Goal: Information Seeking & Learning: Learn about a topic

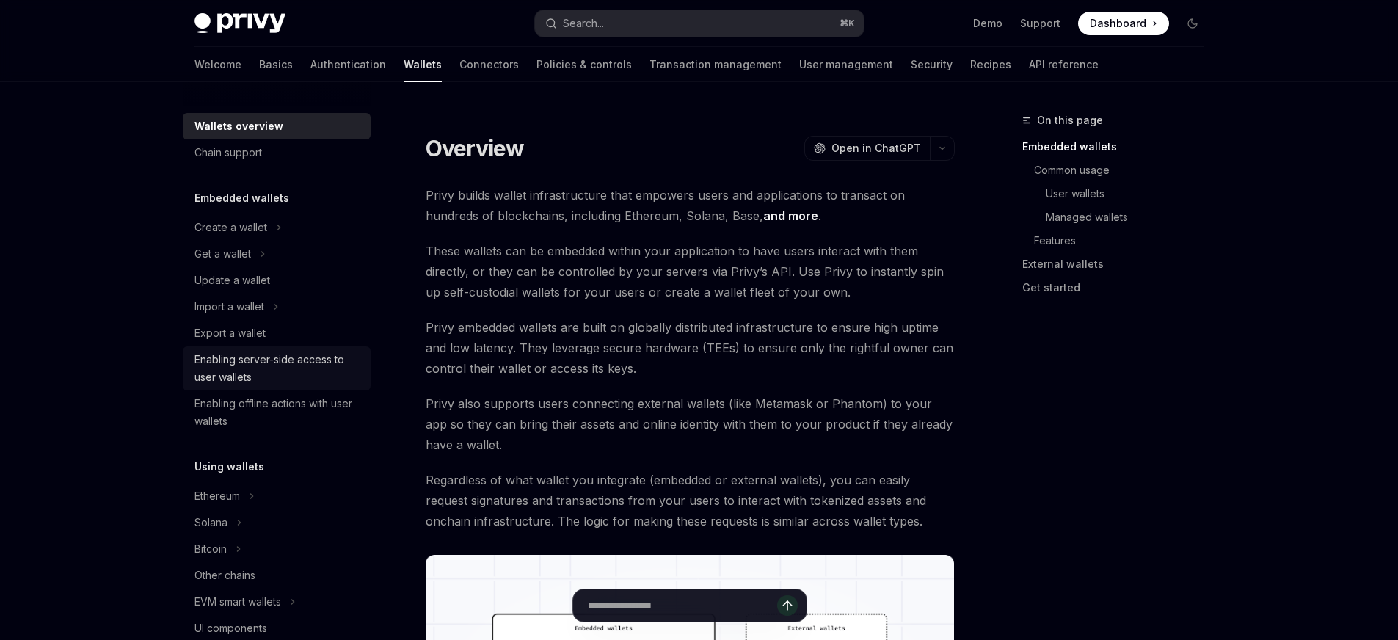
click at [300, 371] on div "Enabling server-side access to user wallets" at bounding box center [277, 368] width 167 height 35
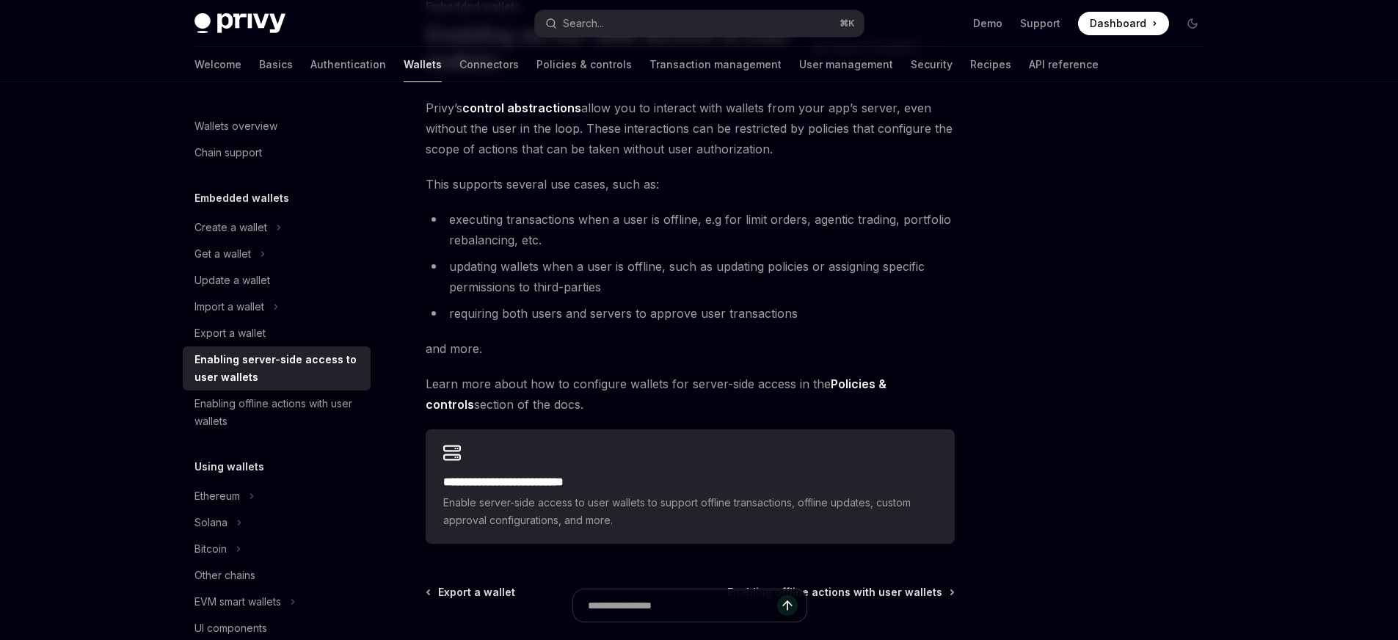
scroll to position [230, 0]
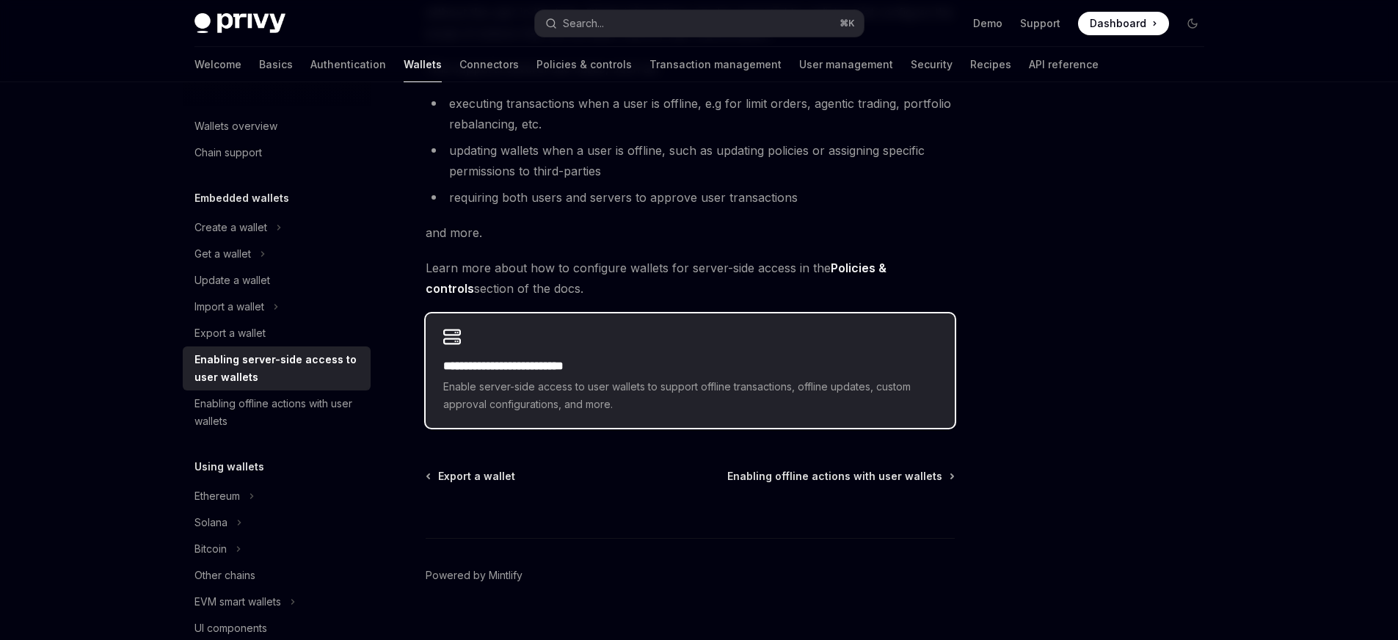
click at [536, 368] on h2 "**********" at bounding box center [690, 366] width 494 height 18
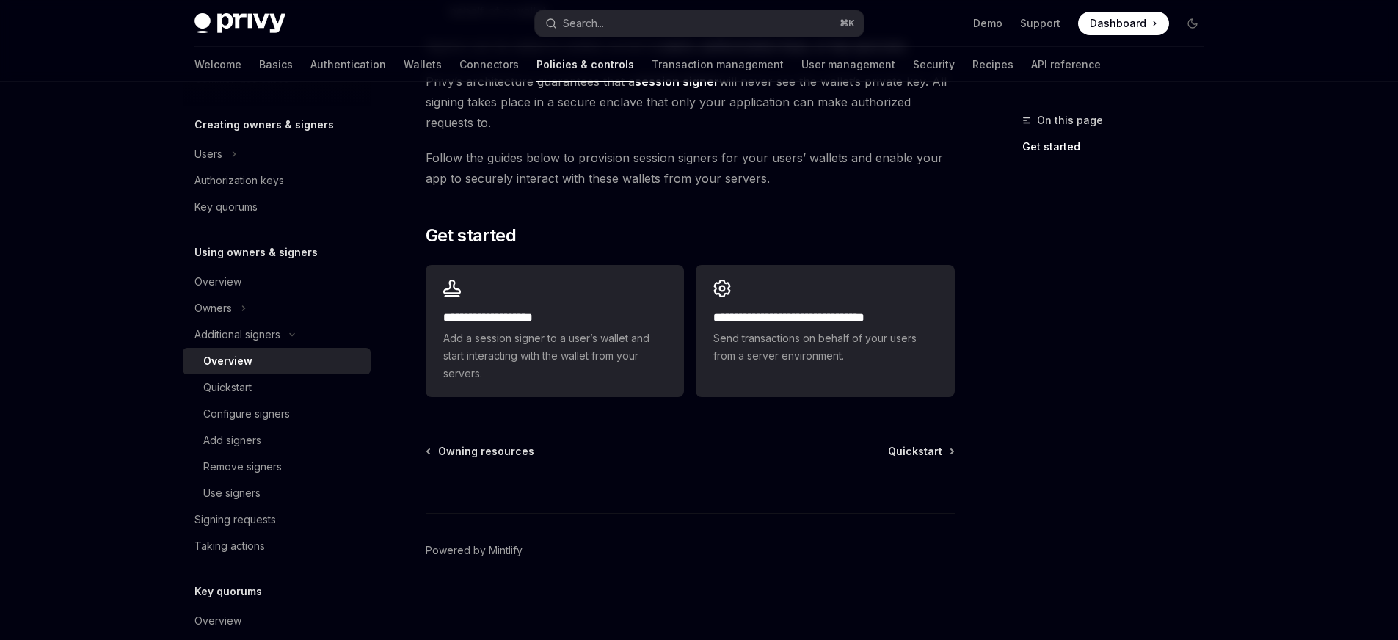
scroll to position [42, 0]
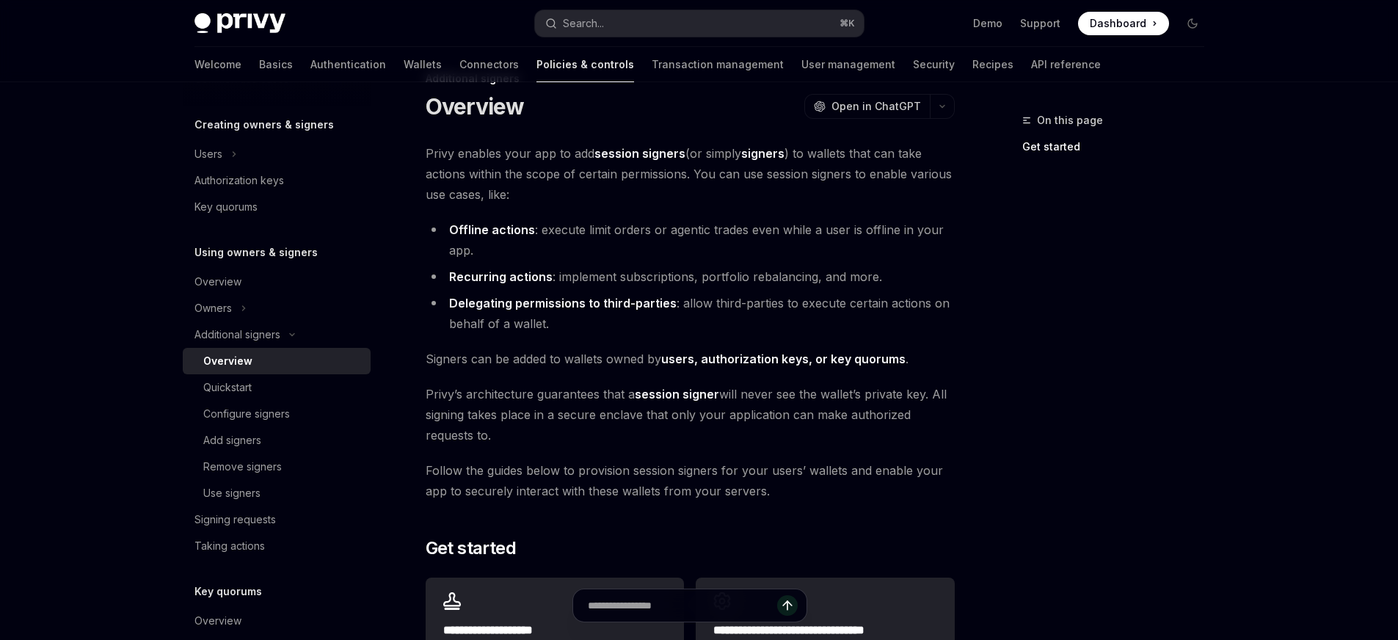
click at [611, 306] on strong "Delegating permissions to third-parties" at bounding box center [563, 303] width 228 height 15
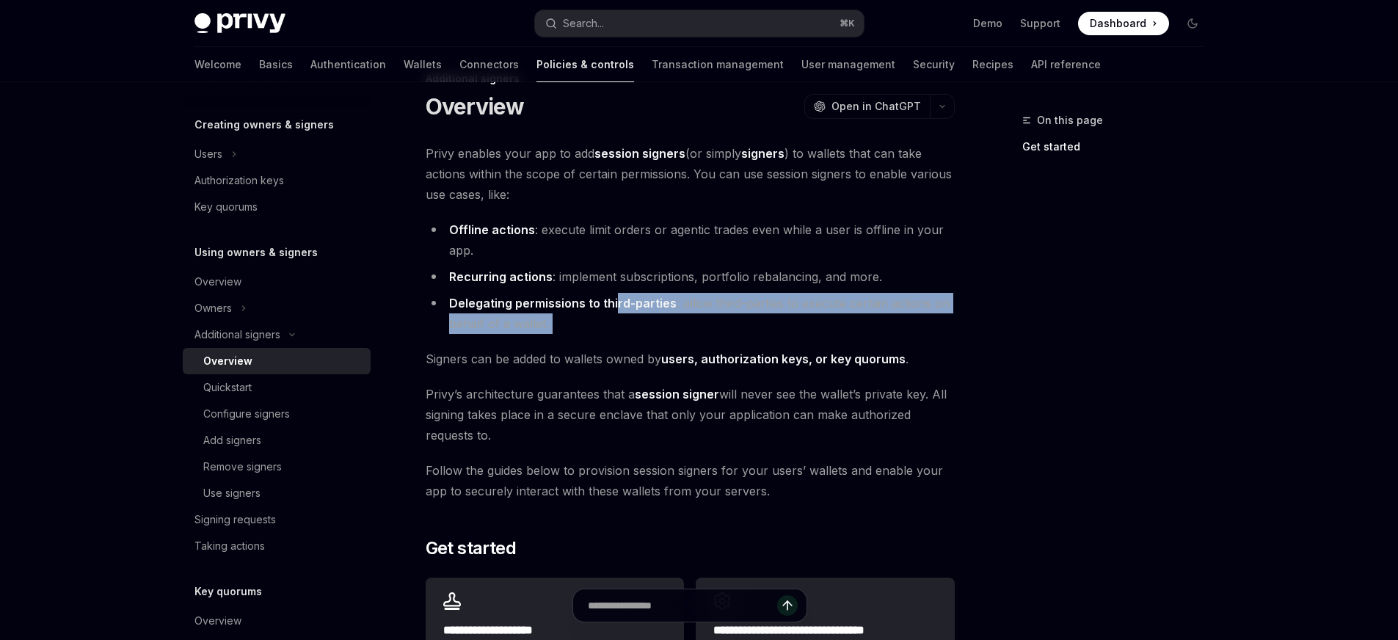
drag, startPoint x: 616, startPoint y: 301, endPoint x: 953, endPoint y: 334, distance: 339.2
click at [953, 334] on div "**********" at bounding box center [690, 429] width 529 height 572
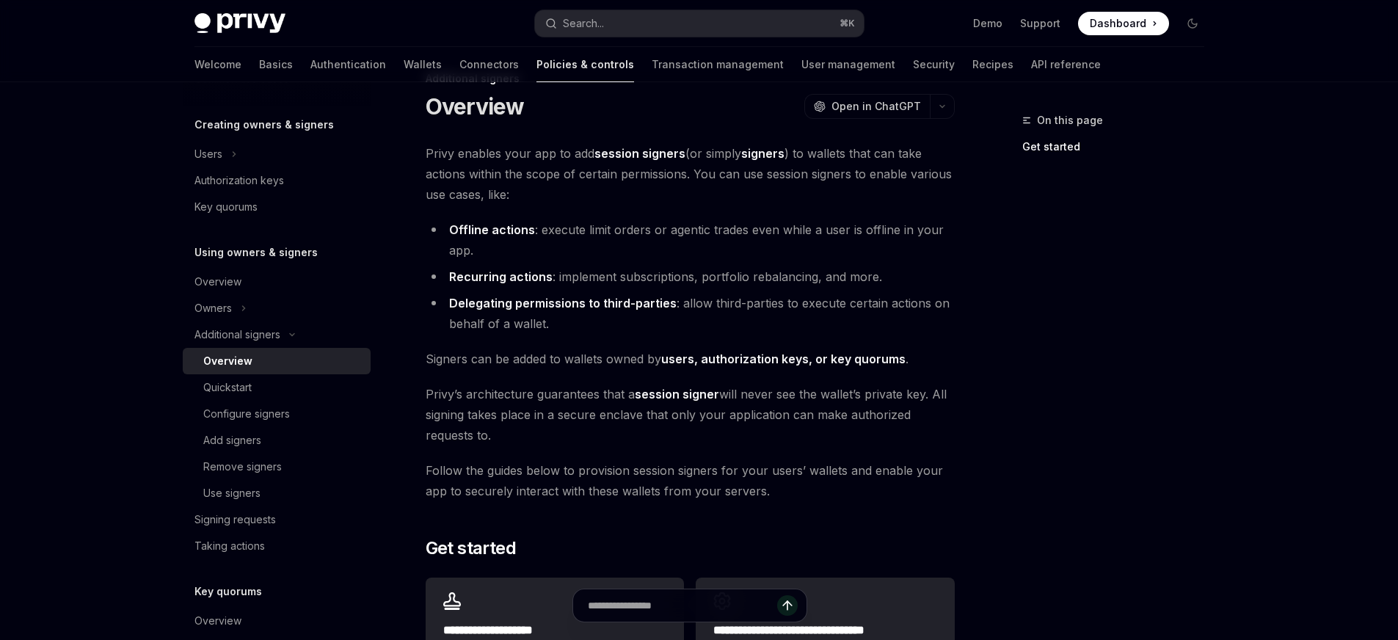
click at [953, 333] on div "**********" at bounding box center [690, 429] width 529 height 572
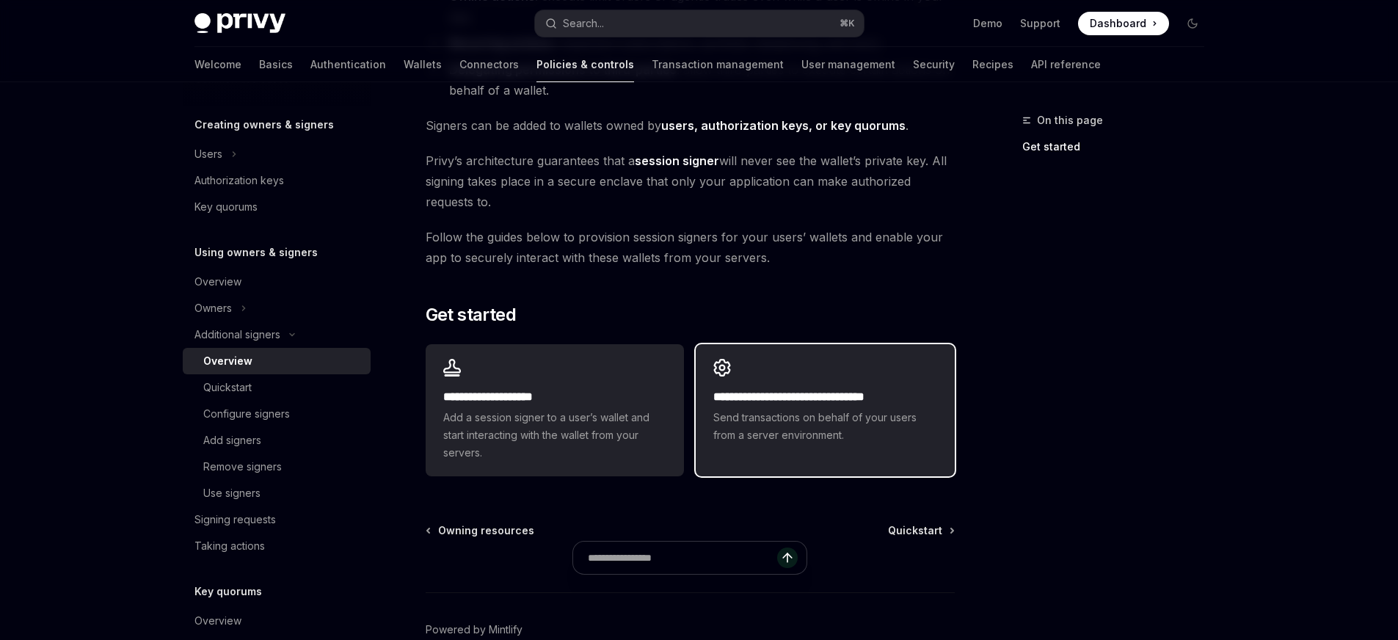
scroll to position [294, 0]
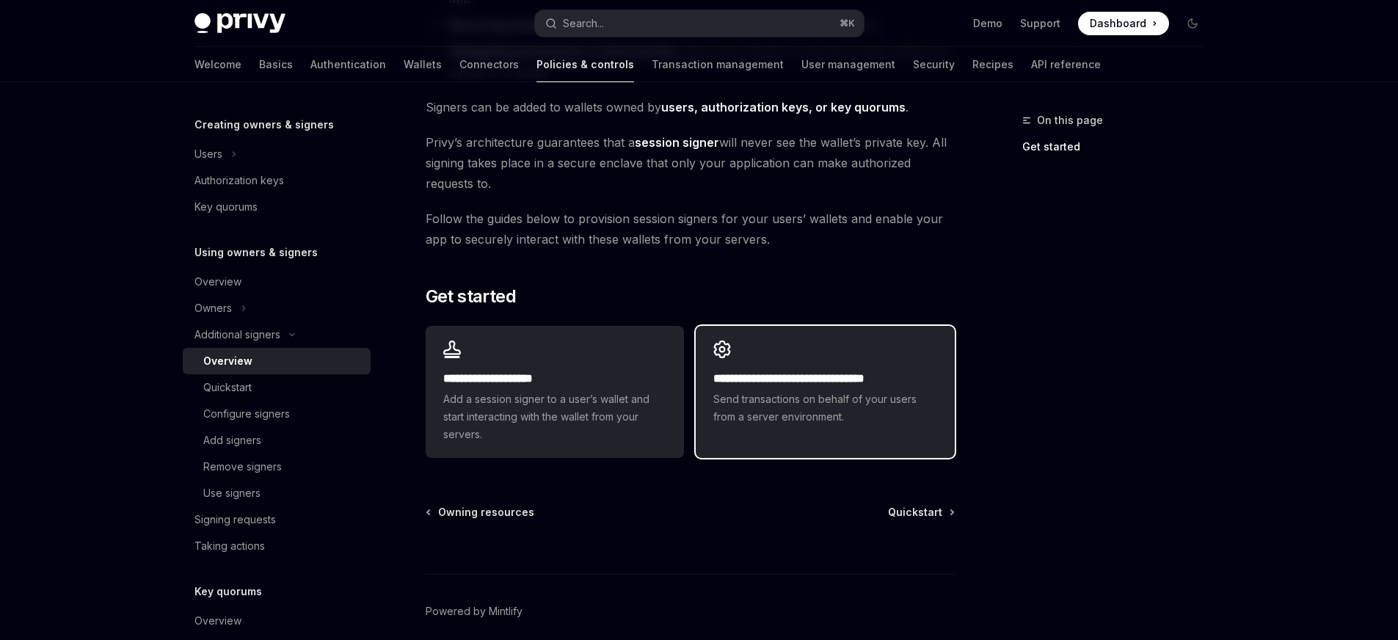
click at [838, 396] on span "Send transactions on behalf of your users from a server environment." at bounding box center [824, 407] width 223 height 35
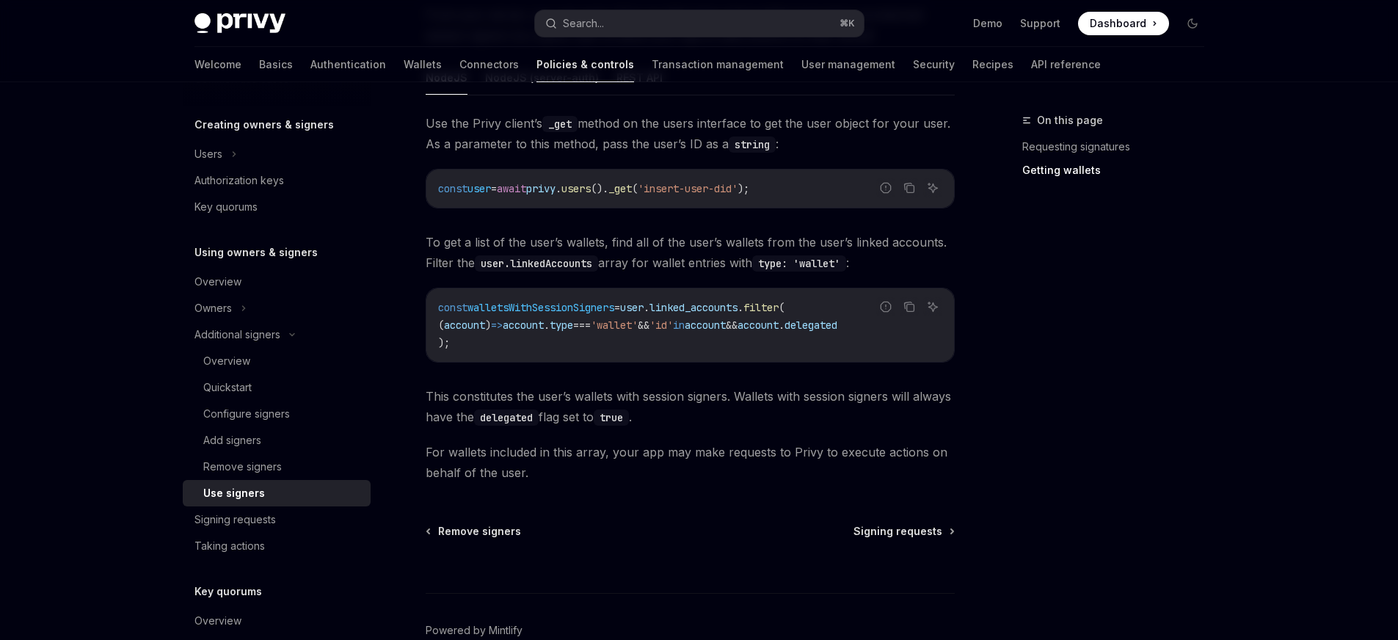
scroll to position [598, 0]
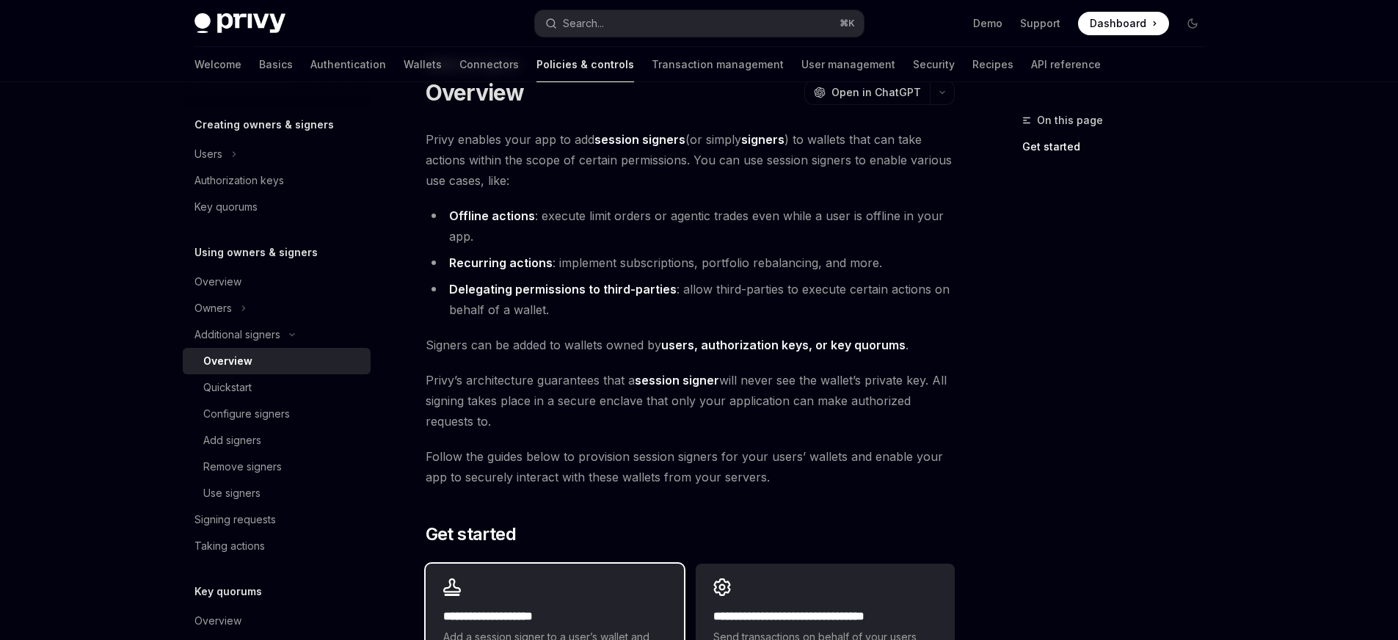
scroll to position [55, 0]
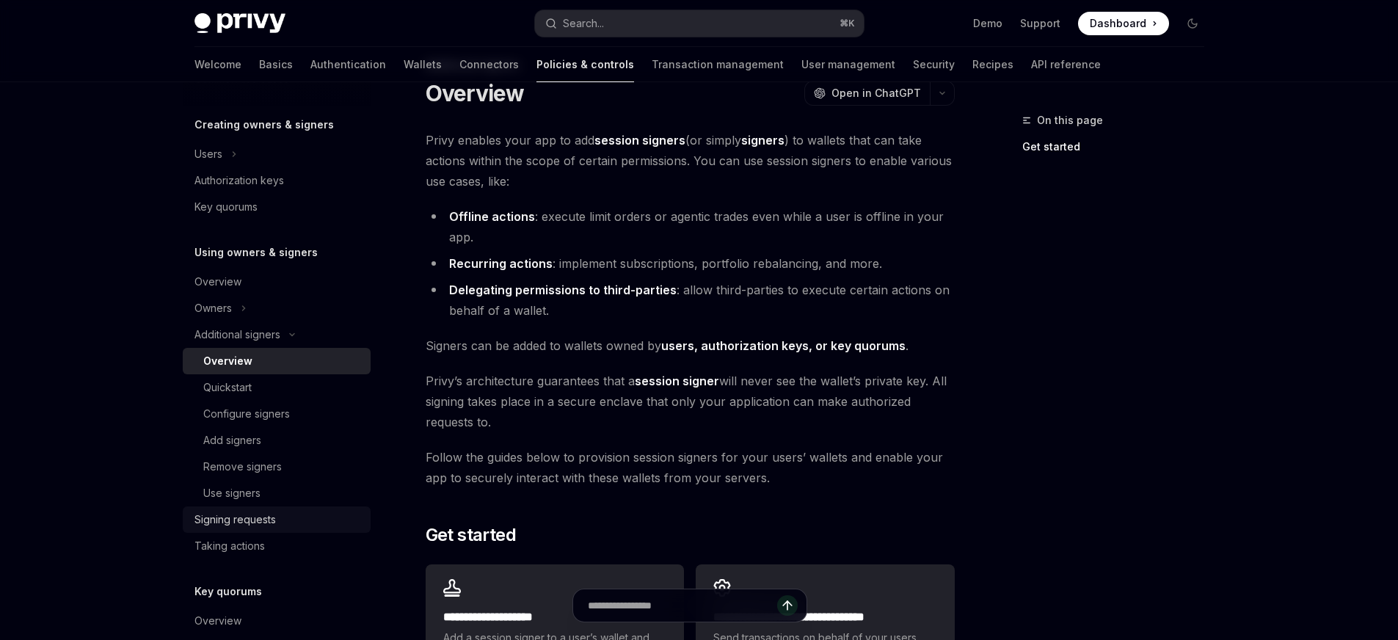
click at [244, 523] on div "Signing requests" at bounding box center [234, 520] width 81 height 18
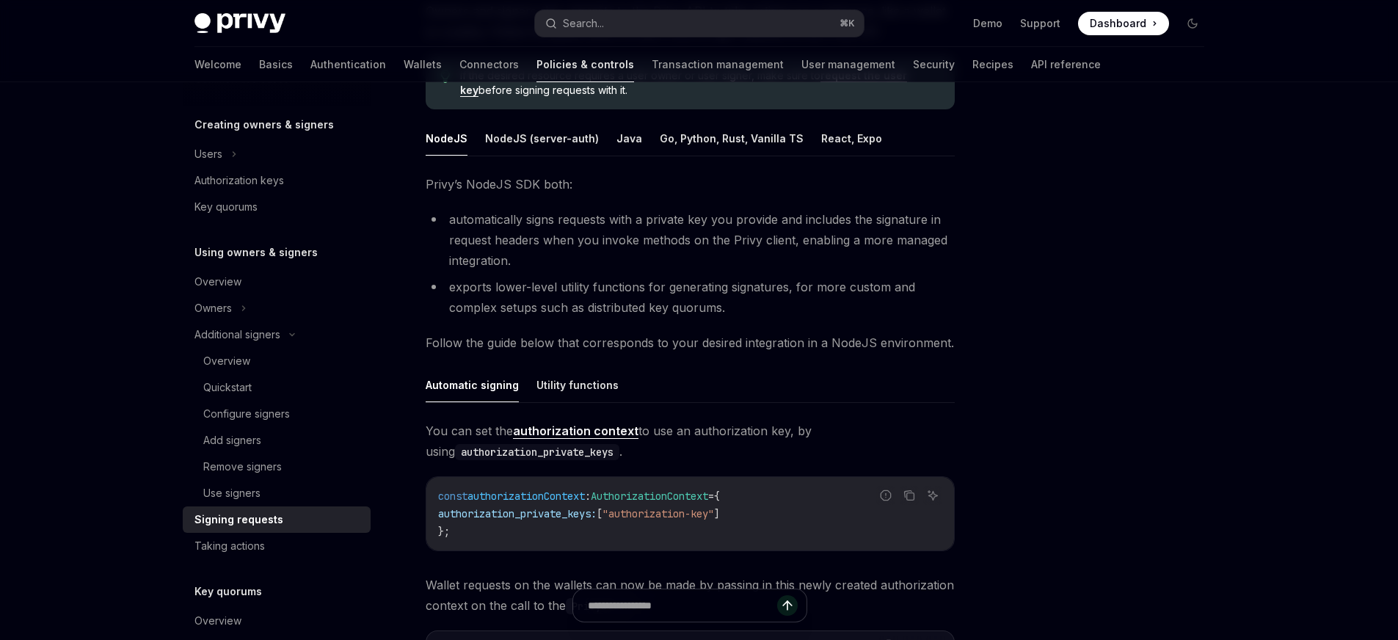
scroll to position [192, 0]
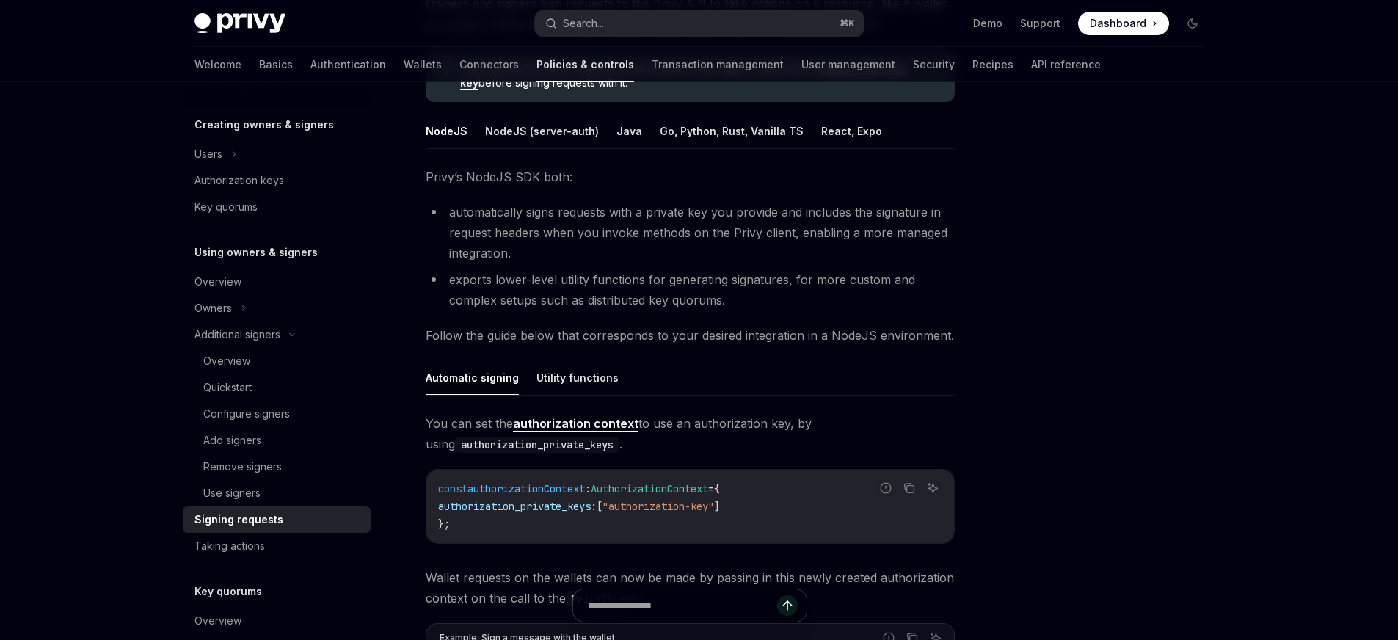
click at [550, 136] on button "NodeJS (server-auth)" at bounding box center [542, 131] width 114 height 34
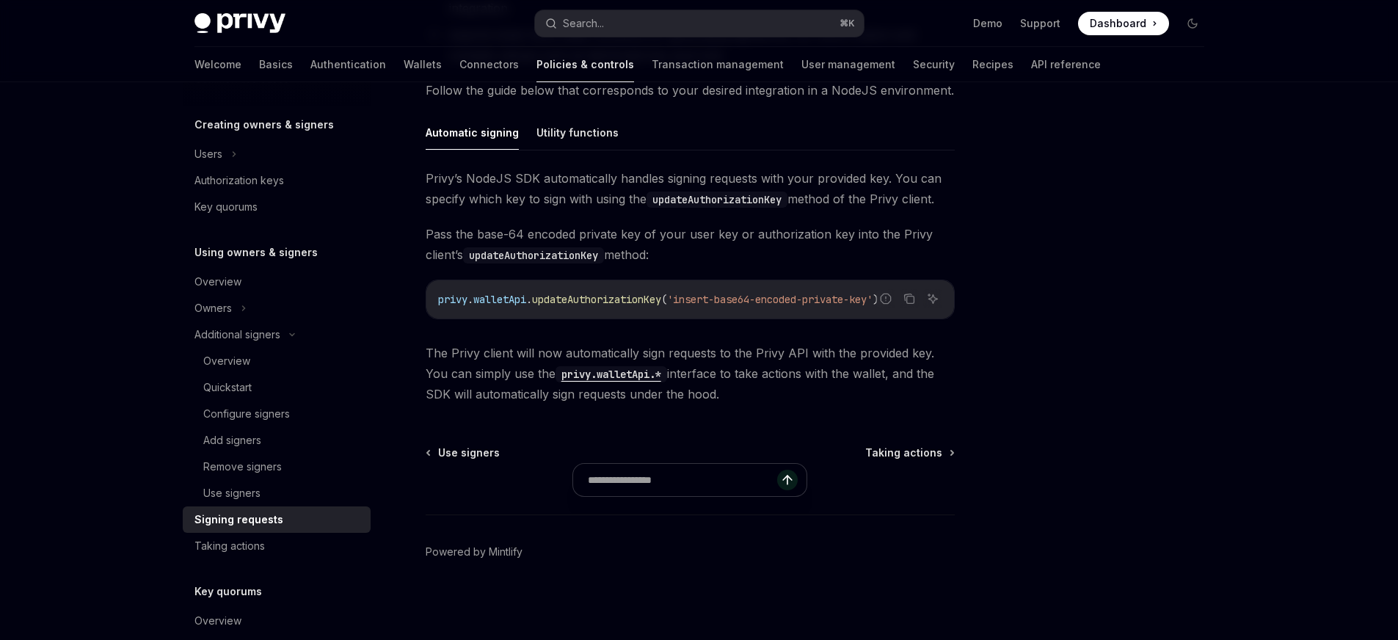
scroll to position [438, 0]
click at [591, 131] on button "Utility functions" at bounding box center [577, 131] width 82 height 34
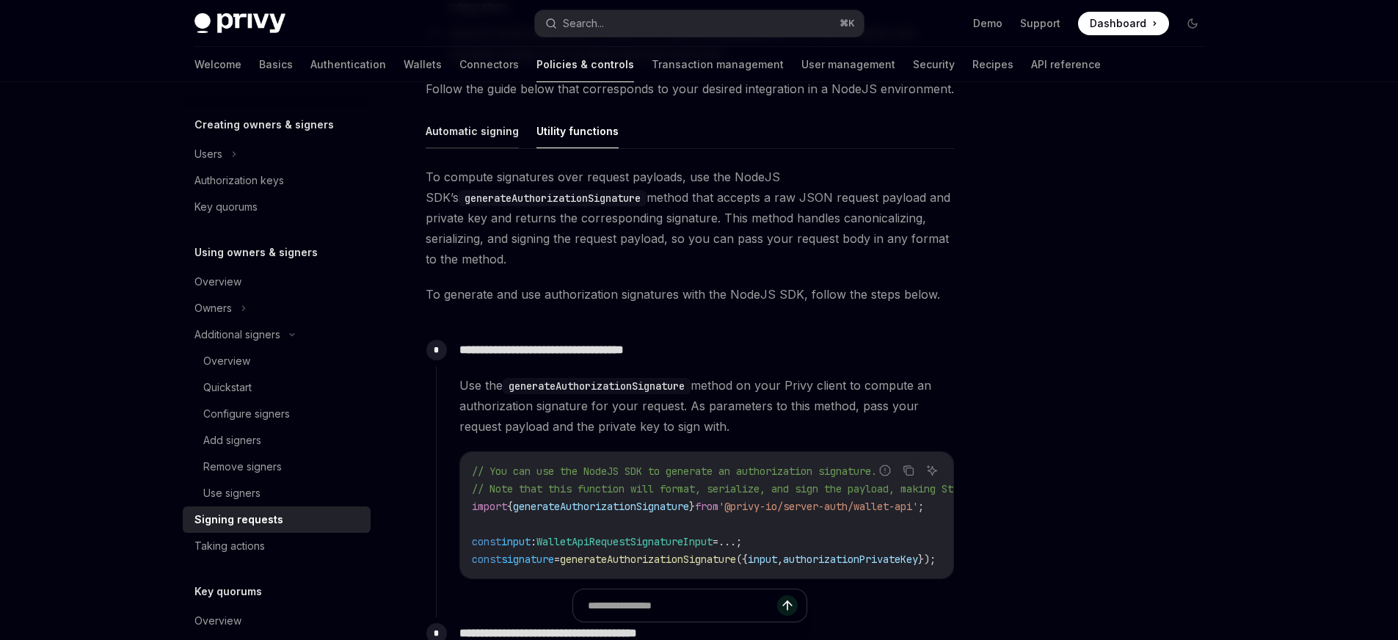
click at [476, 134] on button "Automatic signing" at bounding box center [472, 131] width 93 height 34
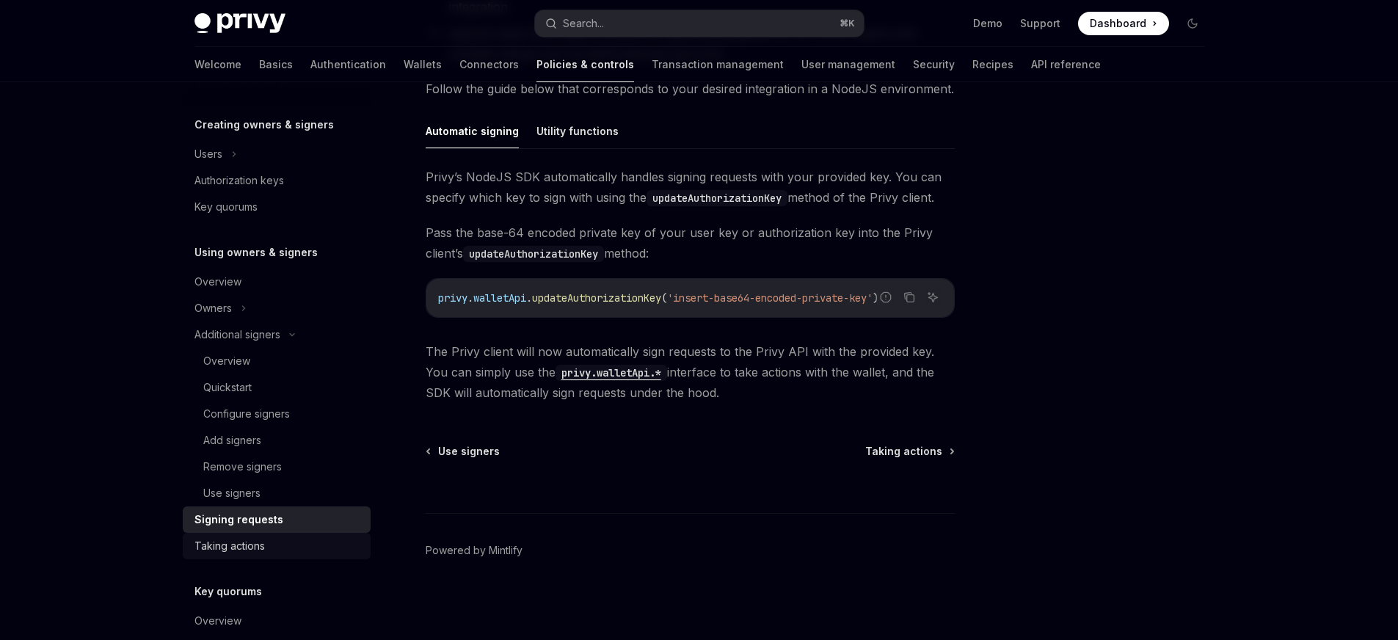
click at [243, 541] on div "Taking actions" at bounding box center [229, 546] width 70 height 18
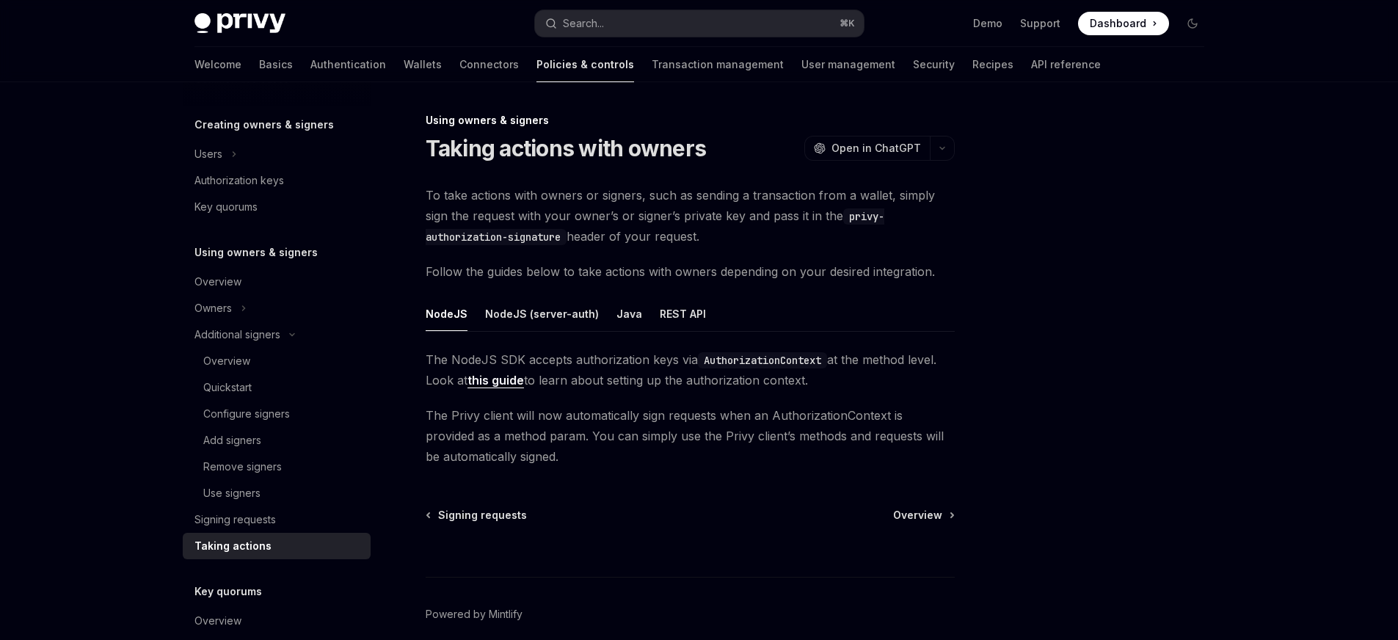
drag, startPoint x: 653, startPoint y: 222, endPoint x: 829, endPoint y: 238, distance: 176.9
click at [829, 238] on span "To take actions with owners or signers, such as sending a transaction from a wa…" at bounding box center [690, 216] width 529 height 62
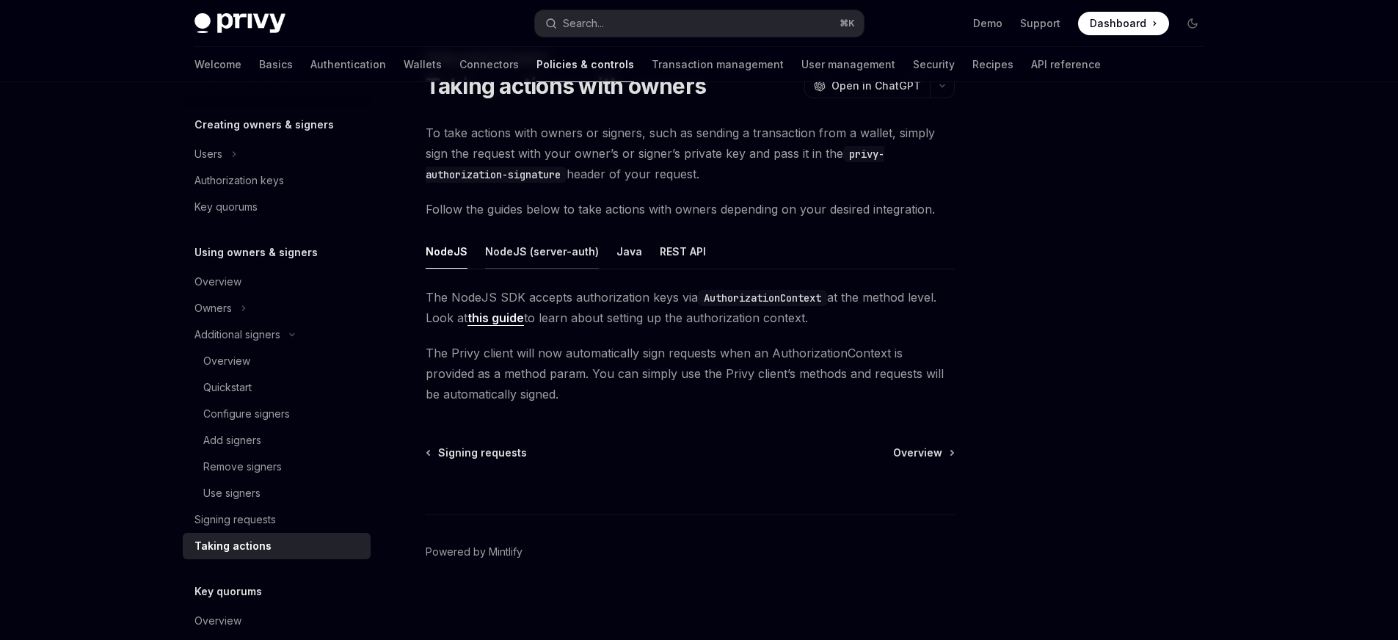
scroll to position [61, 0]
click at [556, 250] on button "NodeJS (server-auth)" at bounding box center [542, 253] width 114 height 34
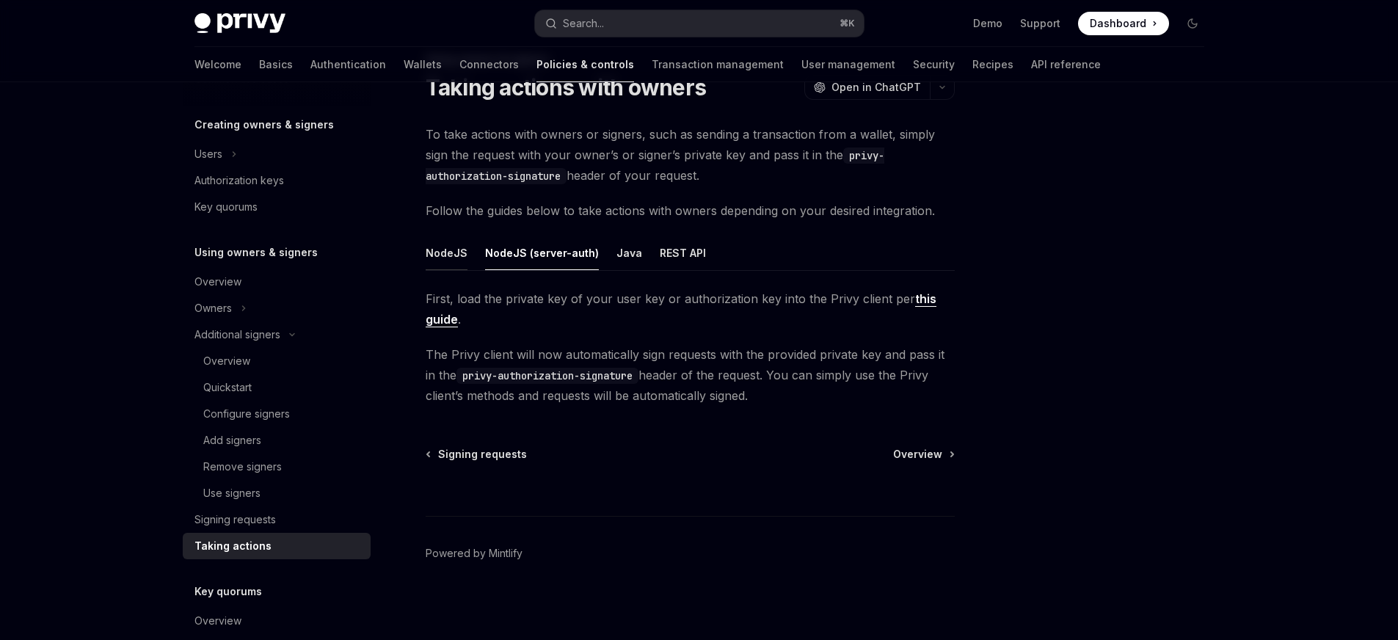
click at [456, 258] on button "NodeJS" at bounding box center [447, 253] width 42 height 34
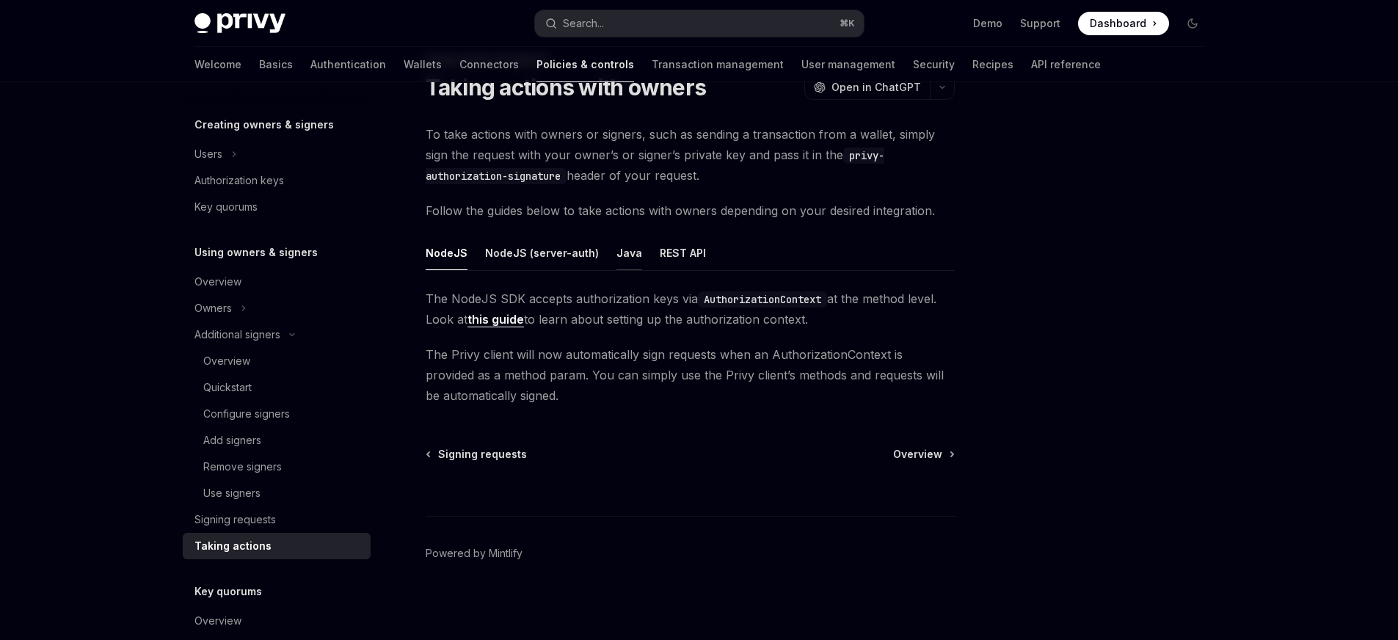
click at [621, 256] on button "Java" at bounding box center [629, 253] width 26 height 34
click at [664, 250] on button "REST API" at bounding box center [683, 253] width 46 height 34
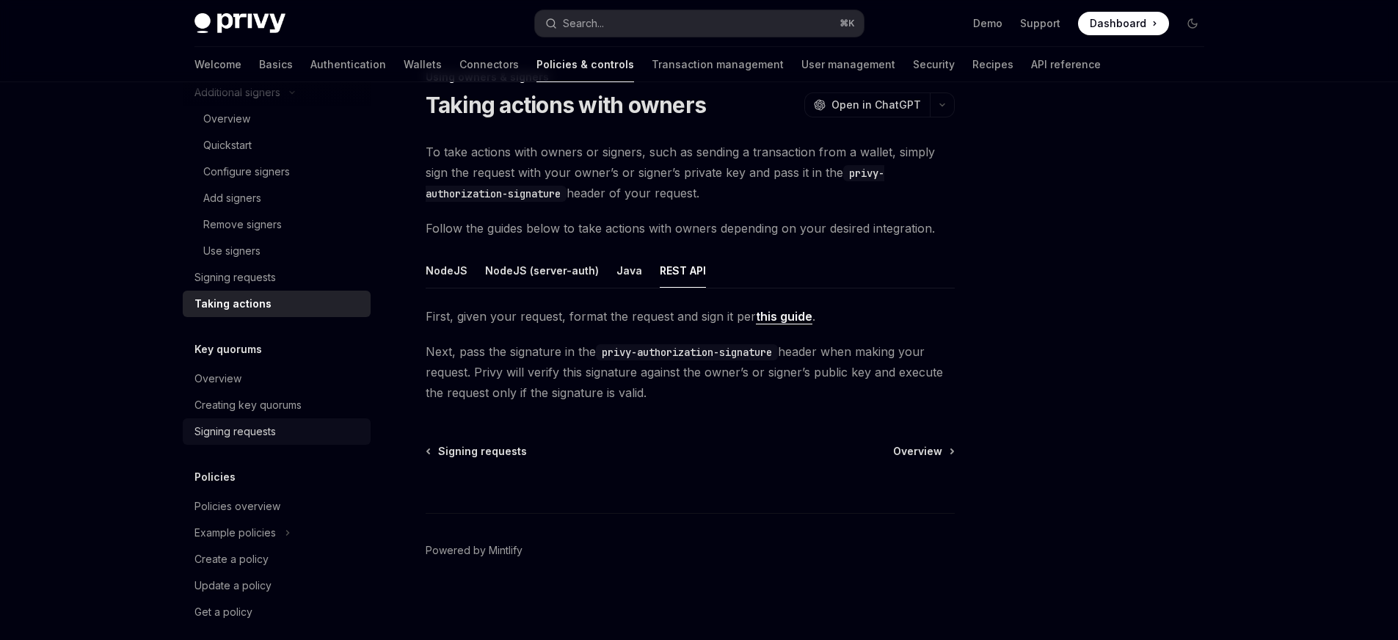
scroll to position [552, 0]
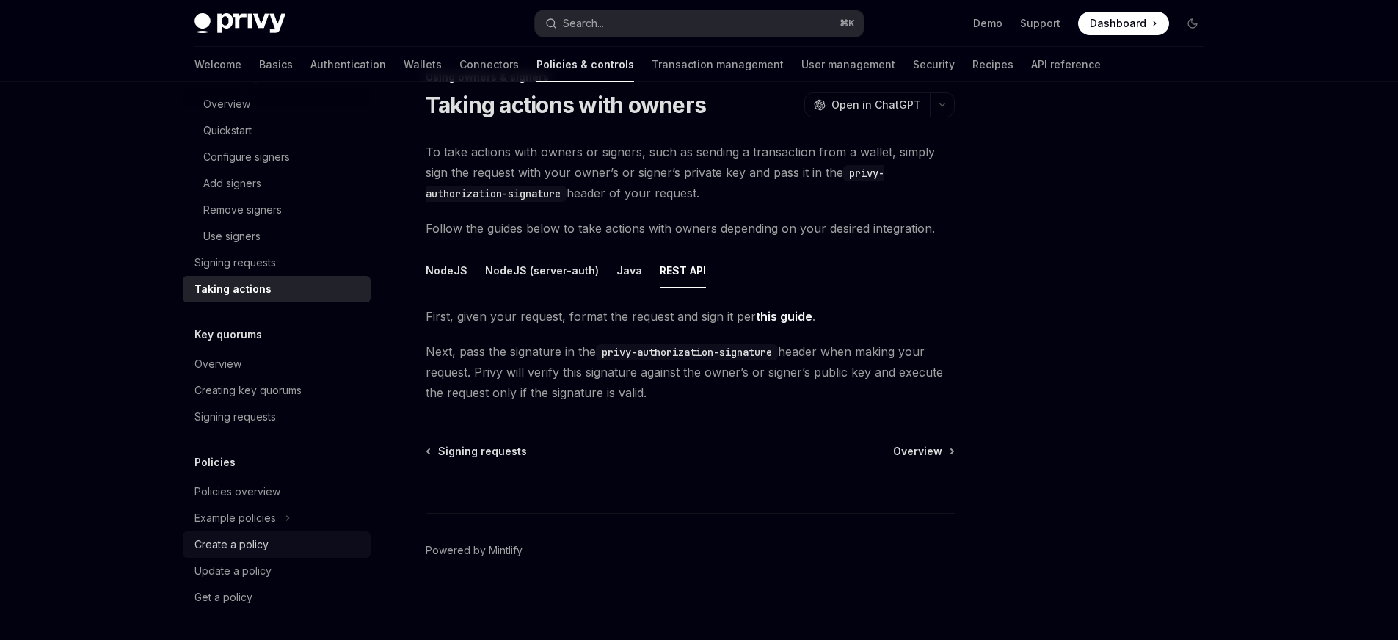
click at [247, 548] on div "Create a policy" at bounding box center [231, 545] width 74 height 18
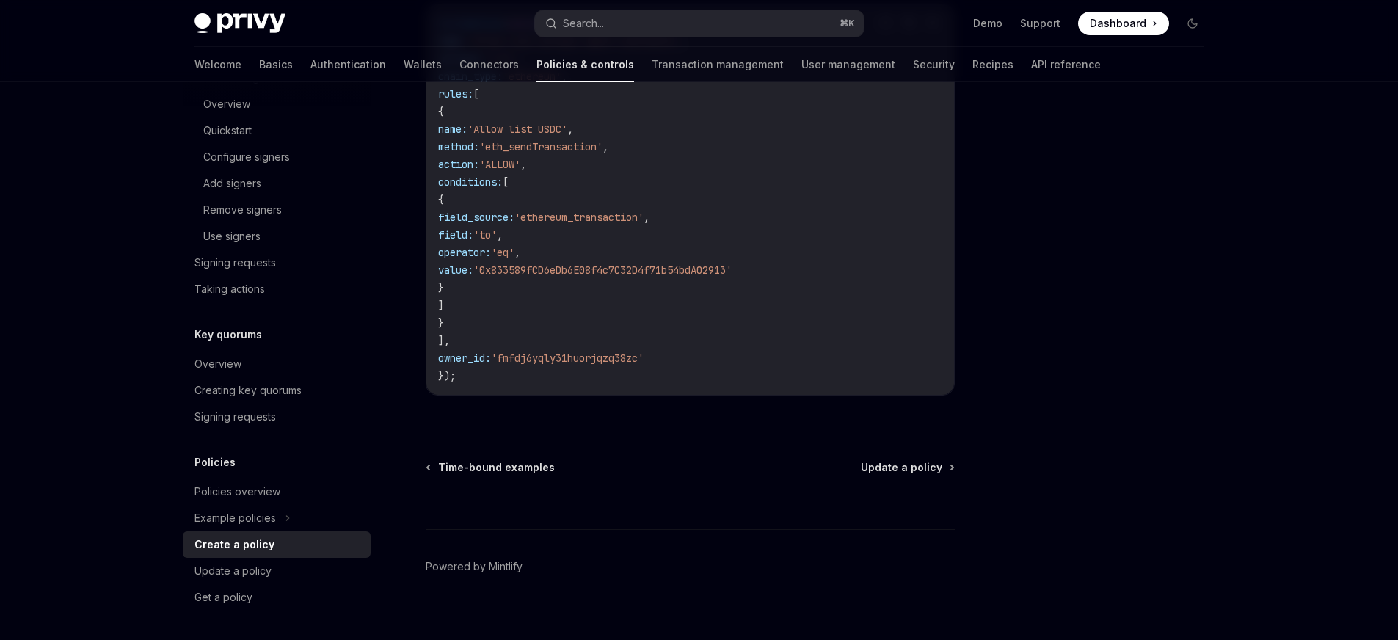
scroll to position [462, 0]
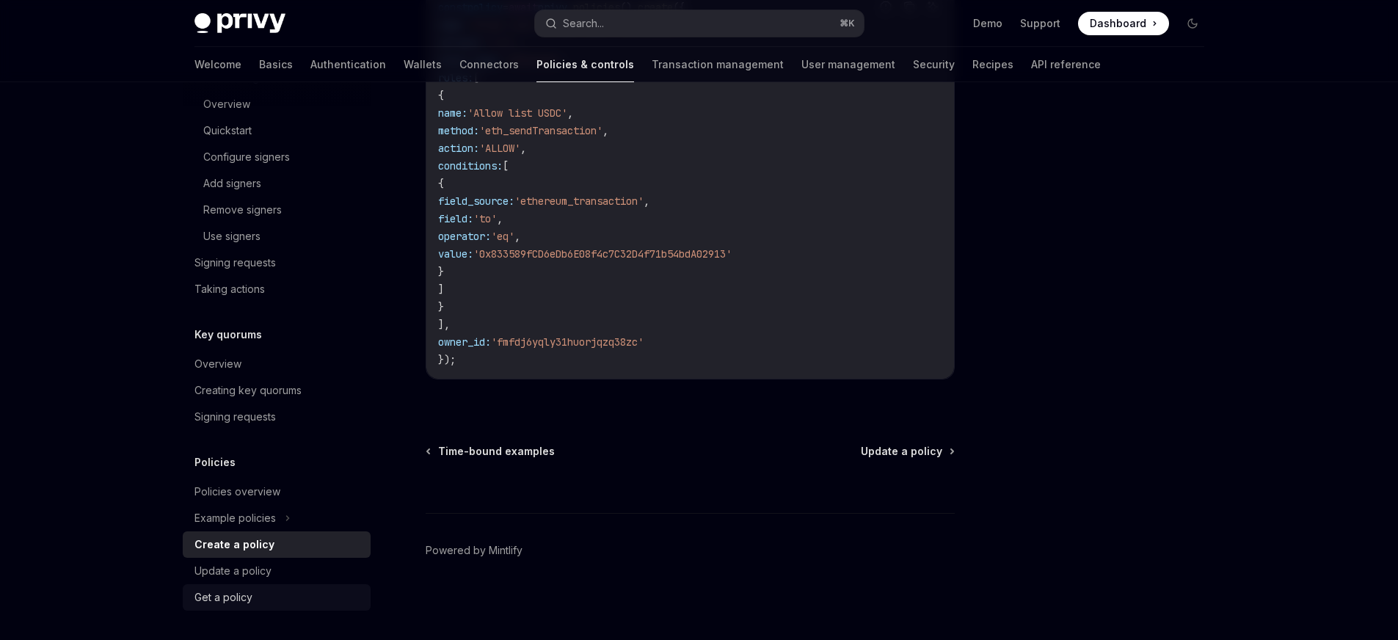
click at [218, 607] on link "Get a policy" at bounding box center [277, 597] width 188 height 26
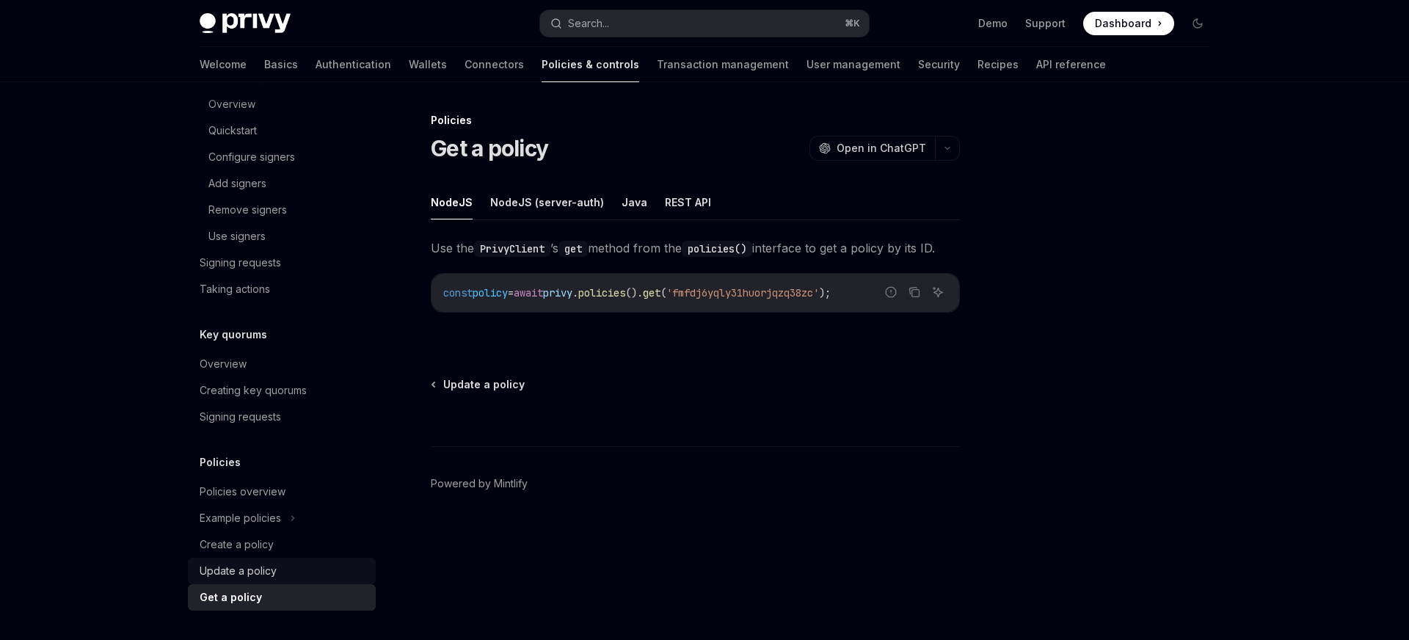
click at [257, 569] on div "Update a policy" at bounding box center [238, 571] width 77 height 18
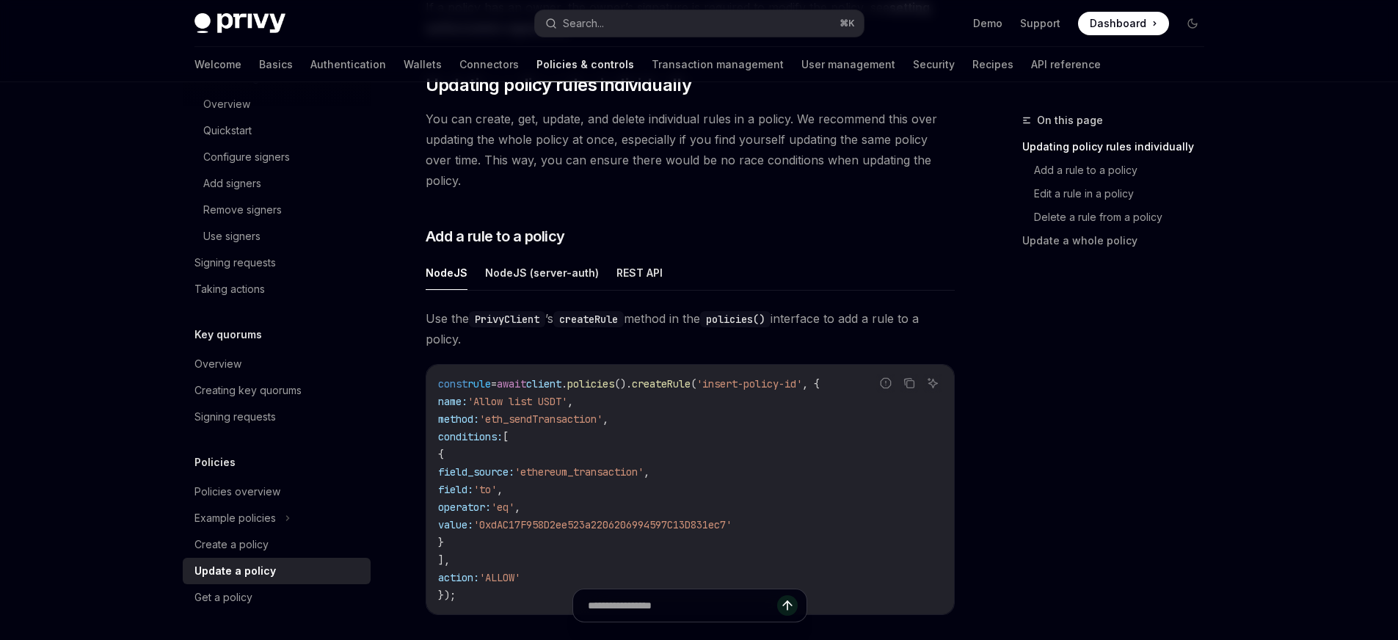
scroll to position [265, 0]
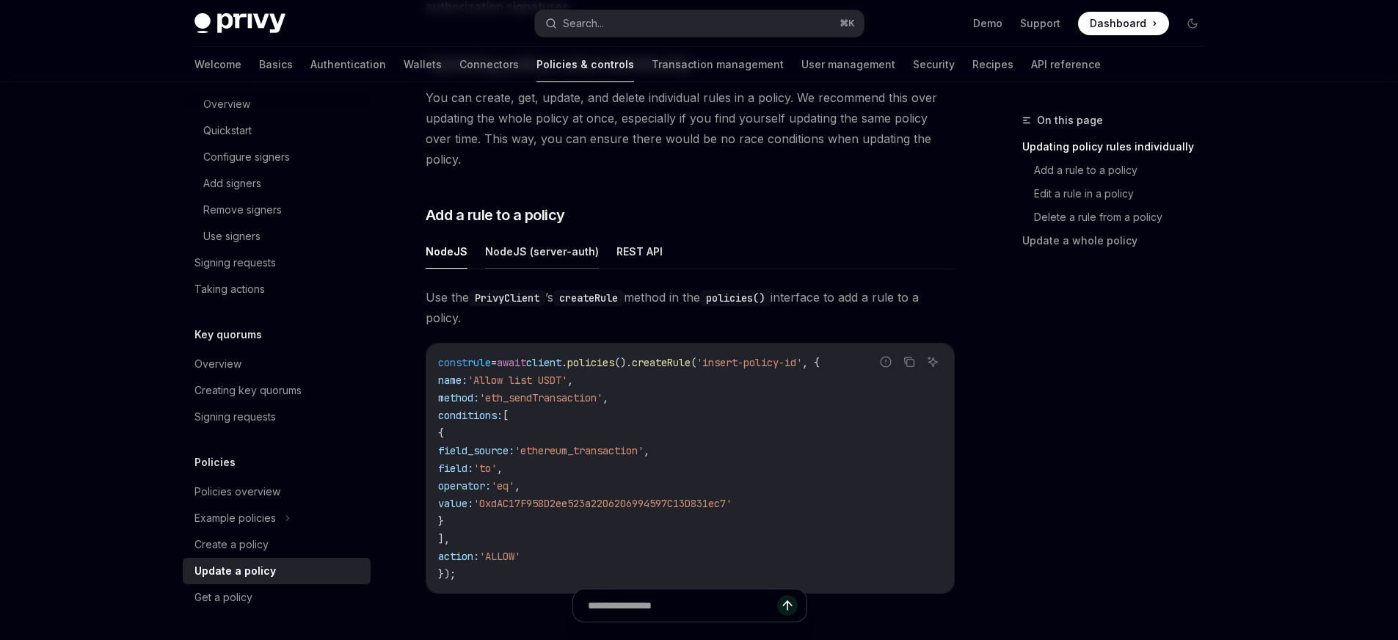
click at [578, 241] on button "NodeJS (server-auth)" at bounding box center [542, 251] width 114 height 34
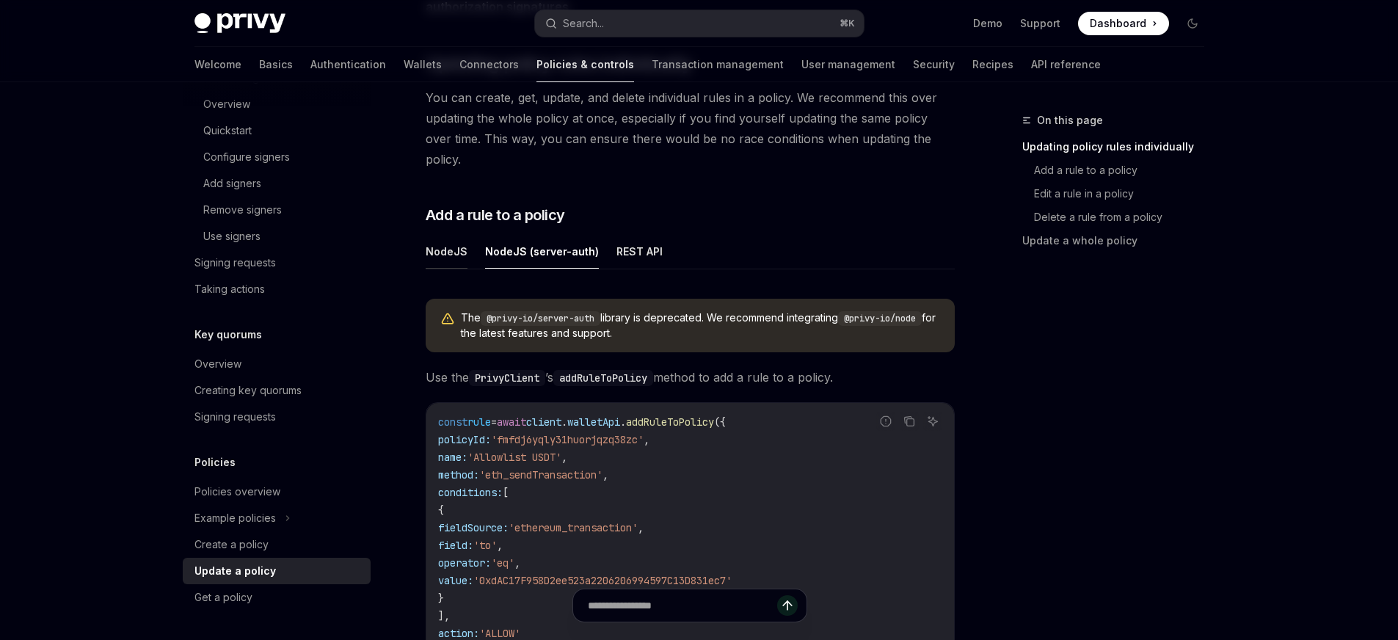
click at [452, 234] on button "NodeJS" at bounding box center [447, 251] width 42 height 34
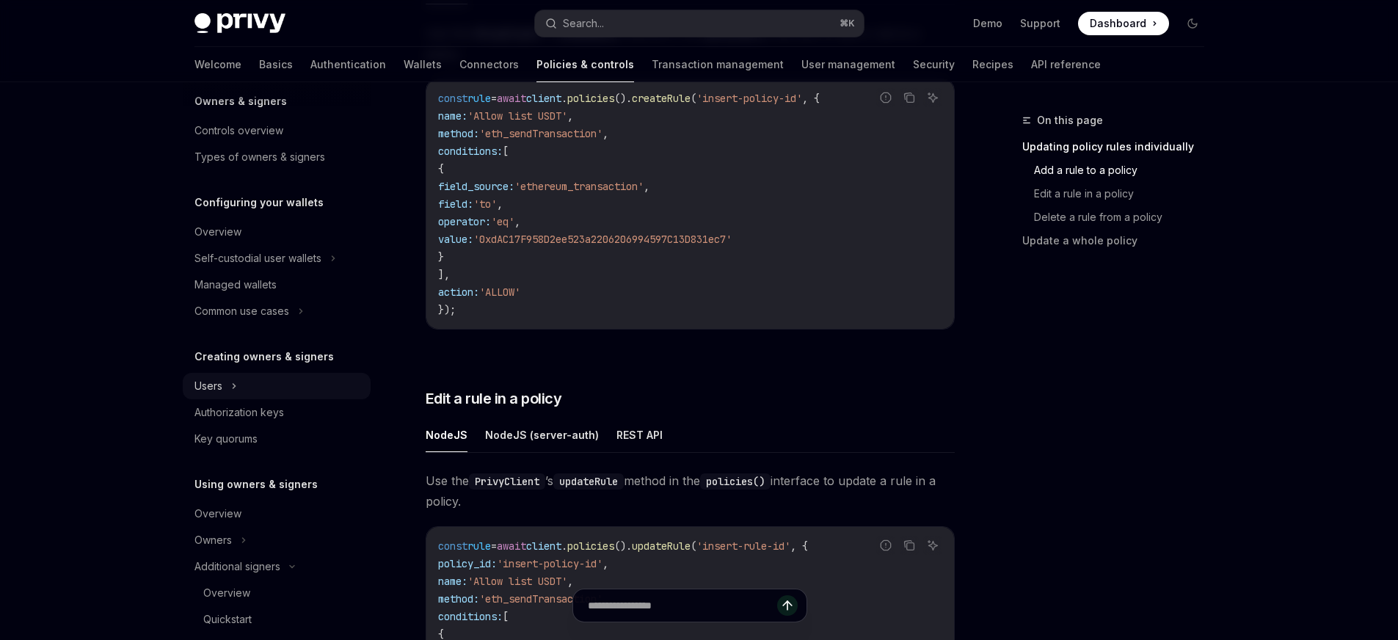
scroll to position [64, 0]
click at [283, 258] on div "Self-custodial user wallets" at bounding box center [257, 258] width 127 height 18
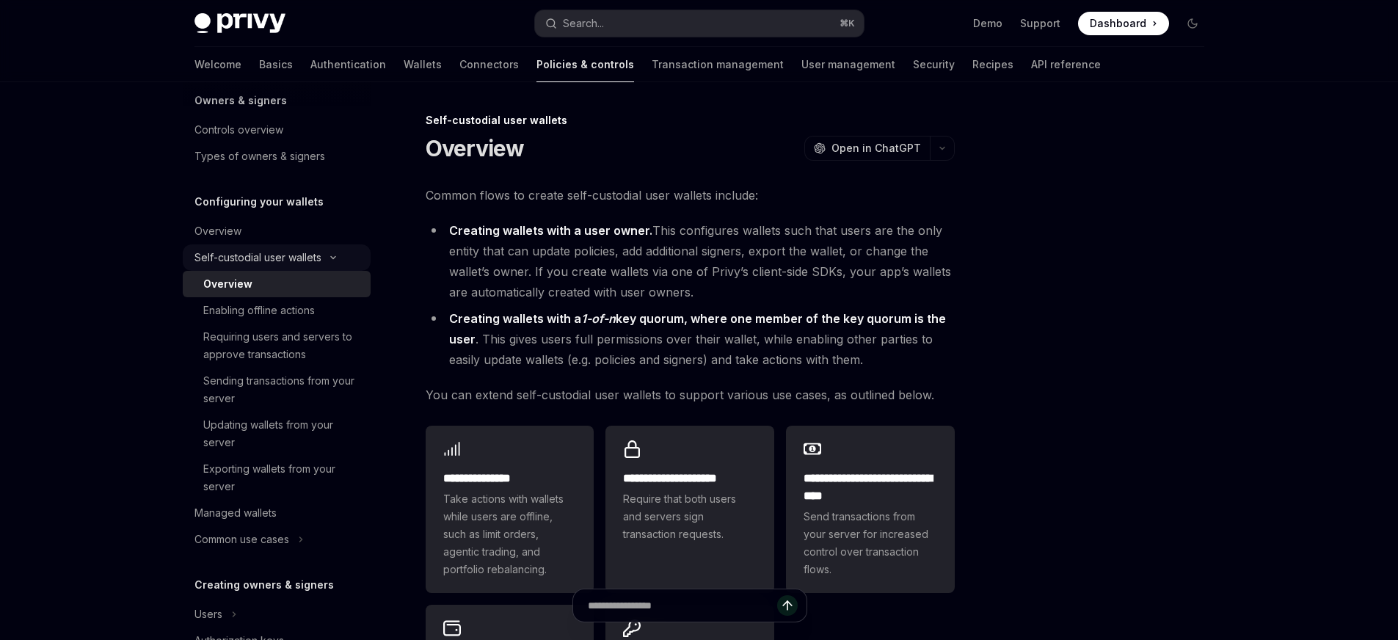
click at [287, 255] on div "Self-custodial user wallets" at bounding box center [257, 258] width 127 height 18
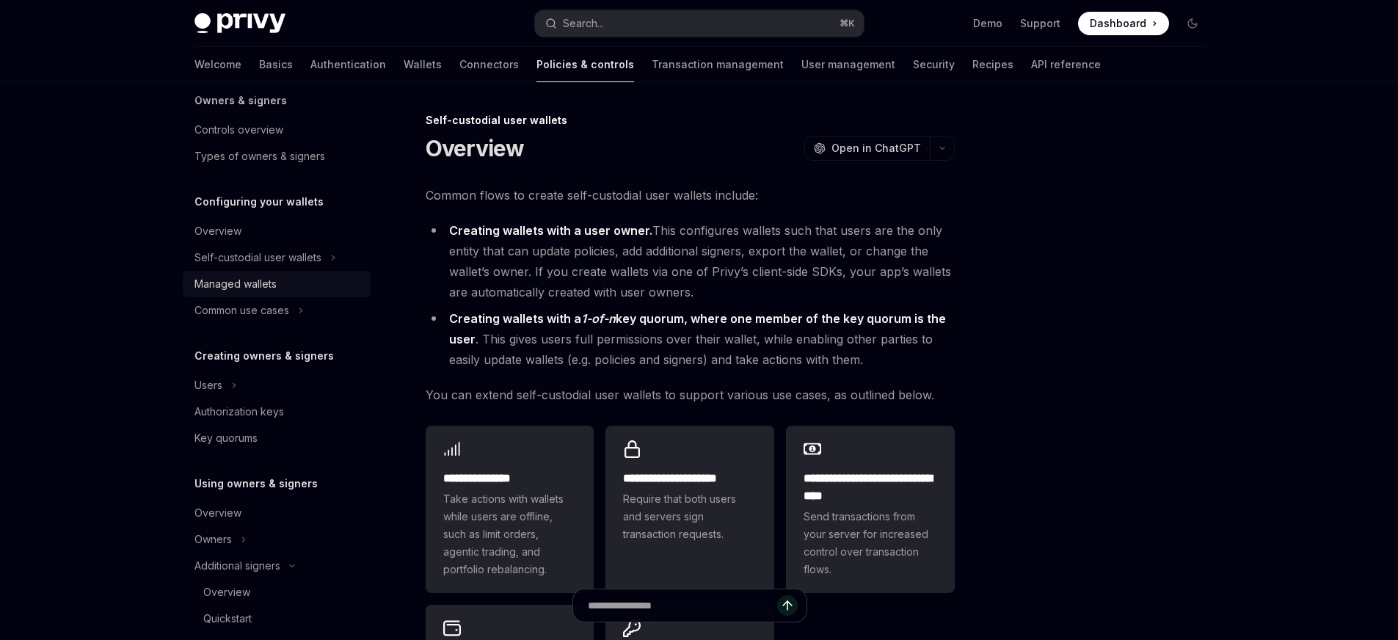
click at [281, 287] on div "Managed wallets" at bounding box center [277, 284] width 167 height 18
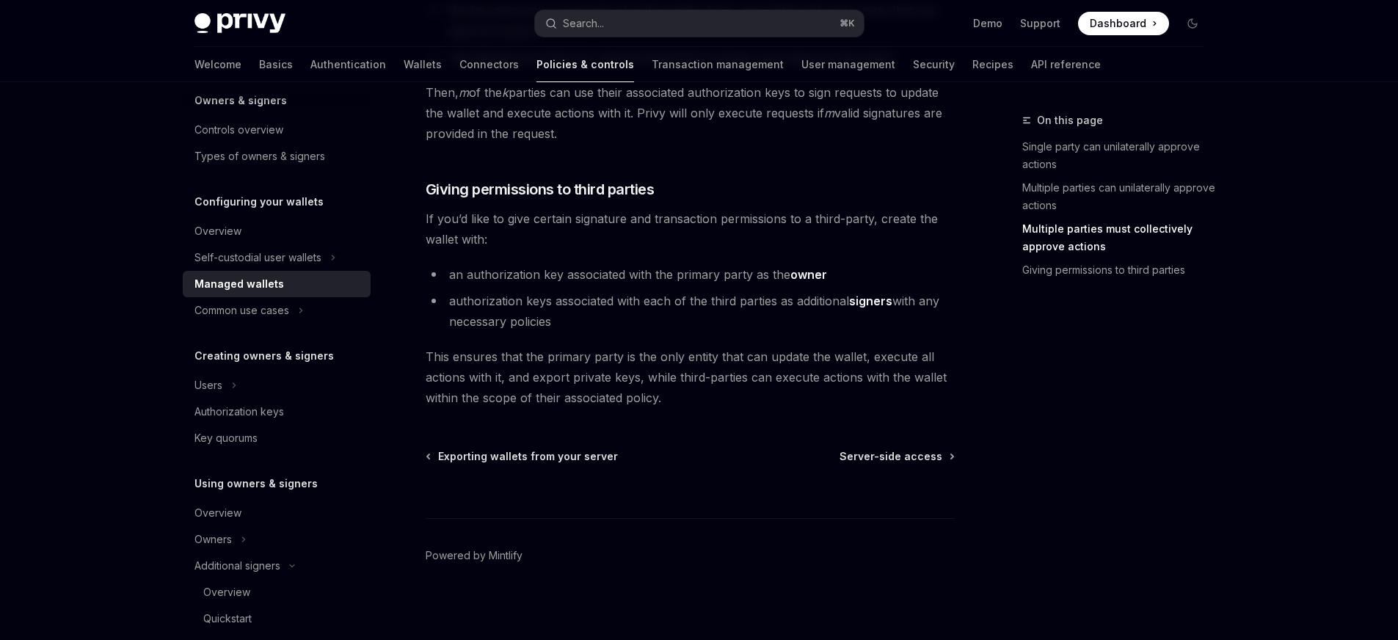
scroll to position [736, 0]
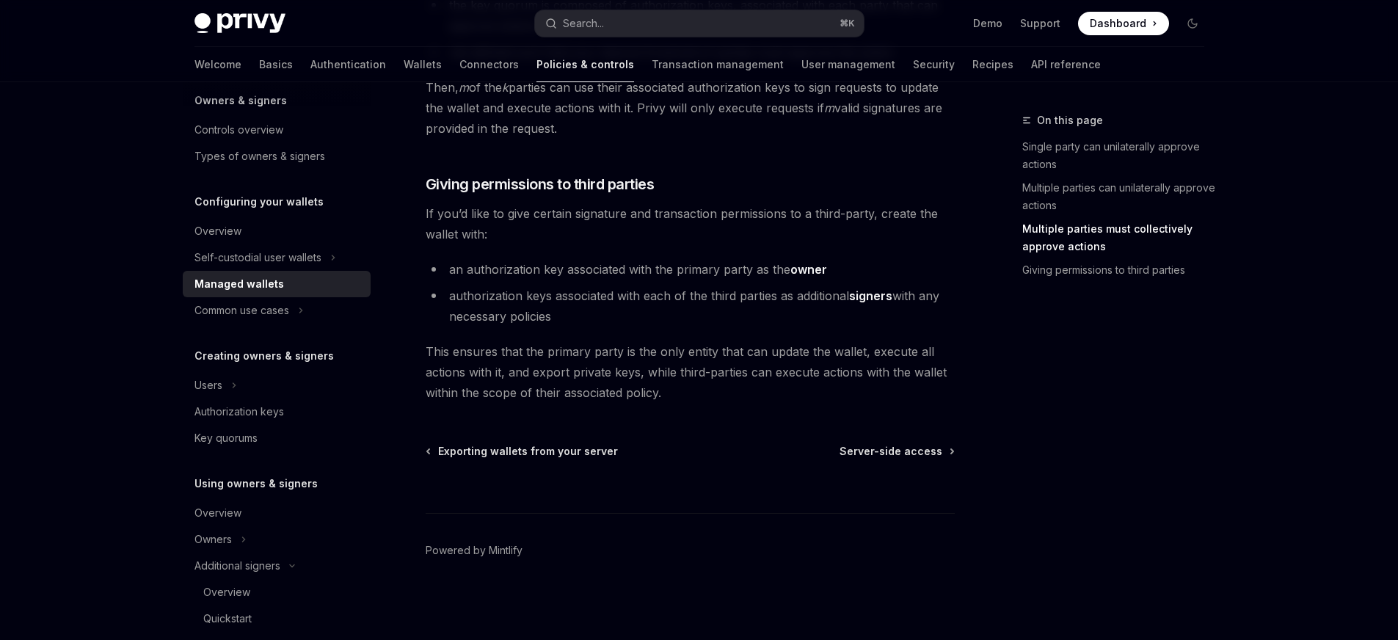
click at [230, 294] on link "Managed wallets" at bounding box center [277, 284] width 188 height 26
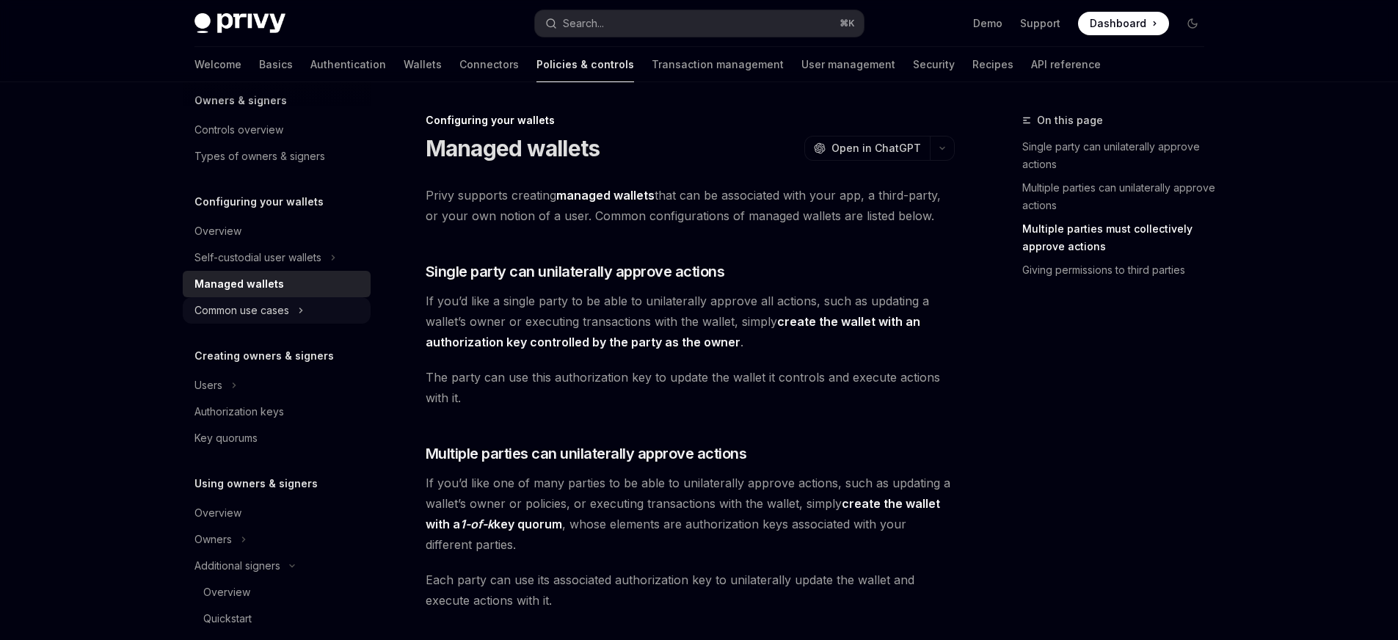
click at [228, 306] on div "Common use cases" at bounding box center [241, 311] width 95 height 18
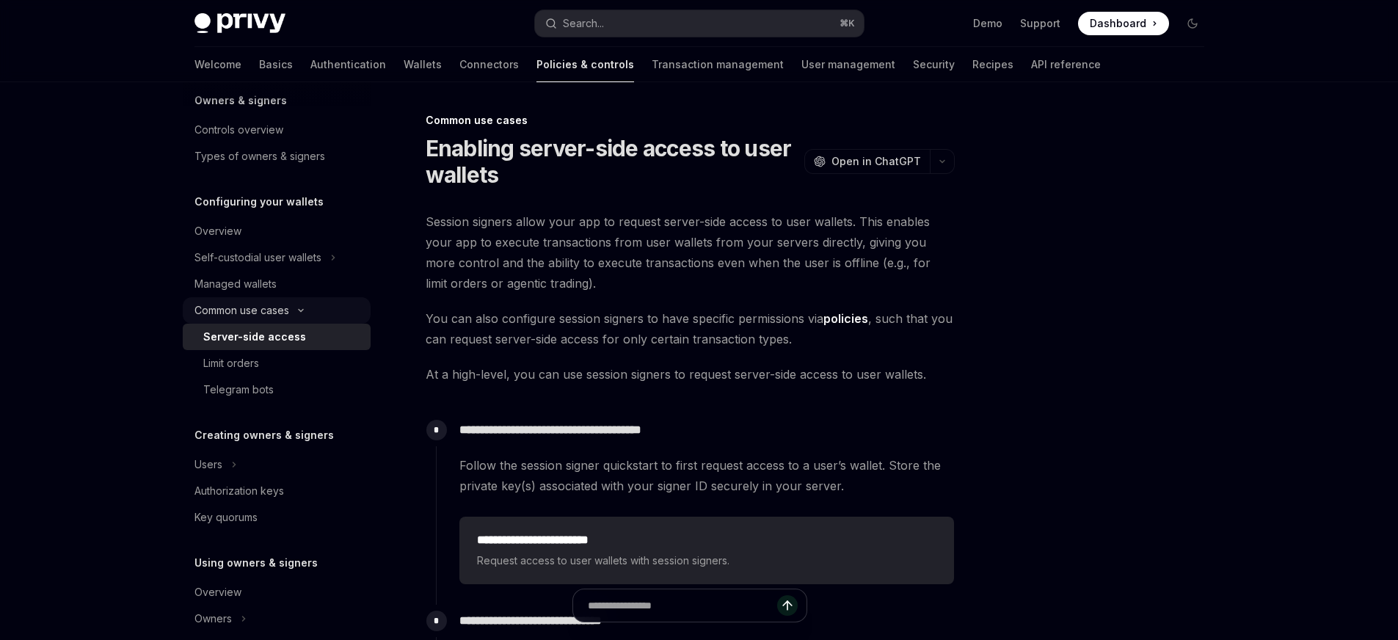
type textarea "*"
